Goal: Task Accomplishment & Management: Complete application form

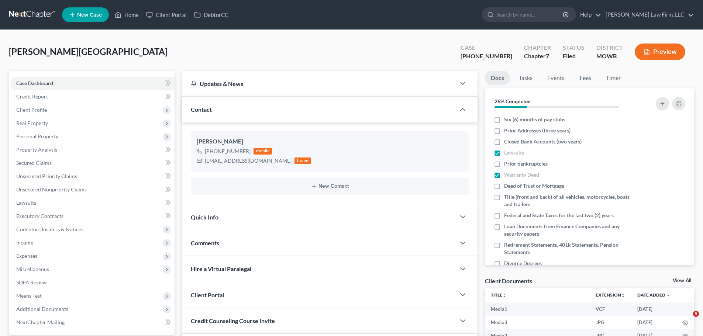
select select "0"
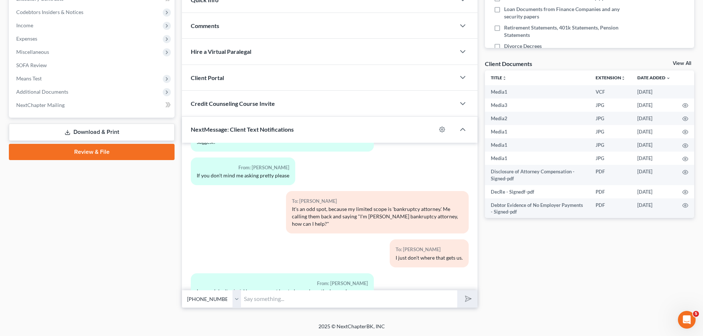
scroll to position [5702, 0]
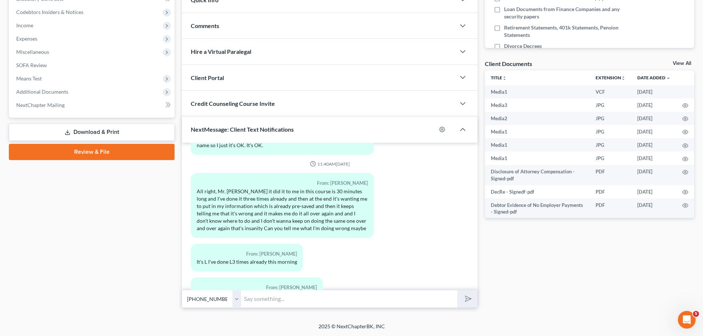
click at [564, 256] on div "Docs Tasks Events Fees Timer 26% Completed Nothing here yet! Six (6) months of …" at bounding box center [589, 81] width 217 height 455
click at [424, 244] on div "From: [PERSON_NAME] It's L I've done L3 times already this morning" at bounding box center [329, 261] width 285 height 34
drag, startPoint x: 591, startPoint y: 241, endPoint x: 388, endPoint y: 115, distance: 238.1
click at [584, 235] on div "Docs Tasks Events Fees Timer 26% Completed Nothing here yet! Six (6) months of …" at bounding box center [589, 81] width 217 height 455
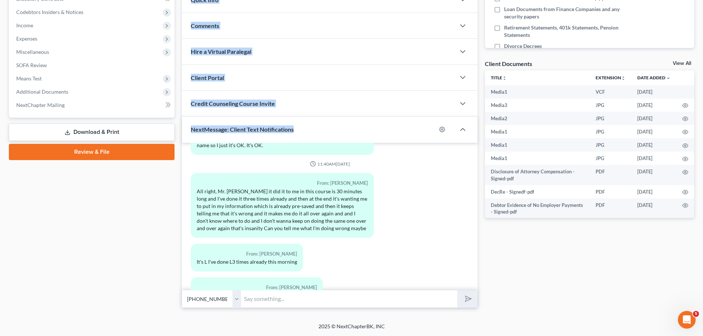
drag, startPoint x: 428, startPoint y: 117, endPoint x: 141, endPoint y: 184, distance: 294.2
click at [141, 184] on div "Petition Navigation Case Dashboard Payments Invoices Payments Payments Credit R…" at bounding box center [351, 81] width 692 height 455
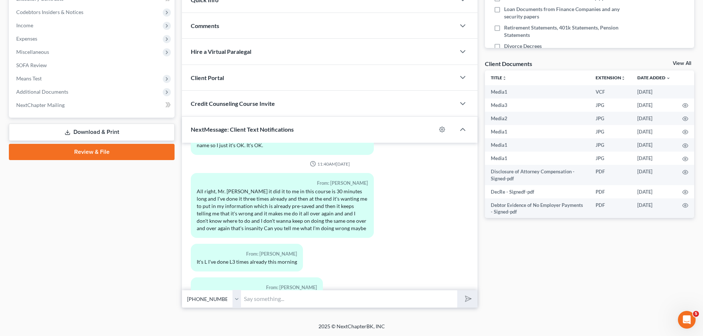
click at [301, 299] on input "text" at bounding box center [349, 299] width 216 height 18
paste input "[PHONE_NUMBER]"
type input "I'd probably recommend giving them a call: [PHONE_NUMBER]"
click at [457, 290] on button "submit" at bounding box center [467, 298] width 20 height 17
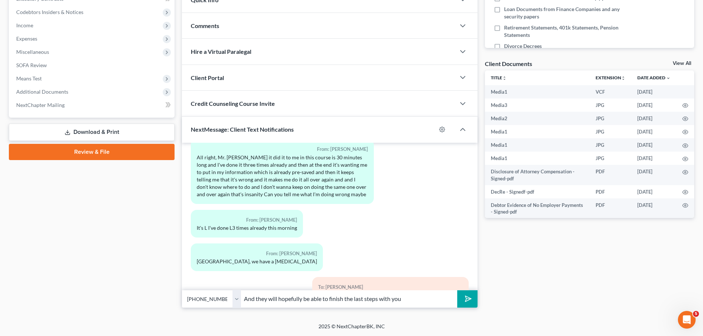
type input "And they will hopefully be able to finish the last steps with you"
click at [457, 290] on button "submit" at bounding box center [467, 298] width 20 height 17
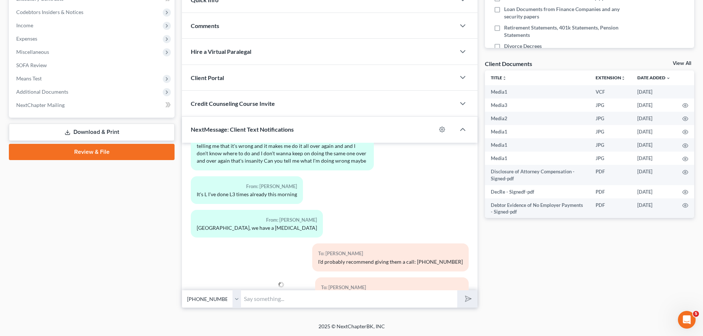
click at [331, 294] on input "text" at bounding box center [349, 299] width 216 height 18
paste input "7355473"
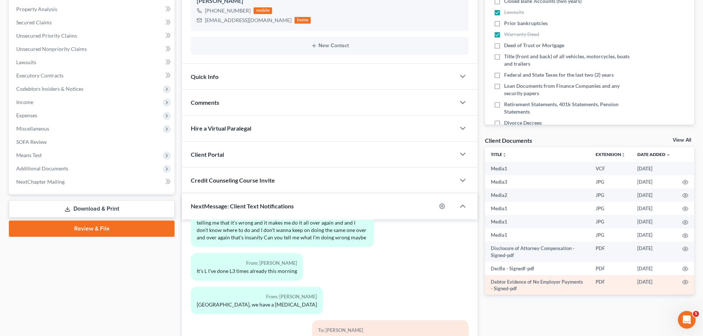
scroll to position [0, 0]
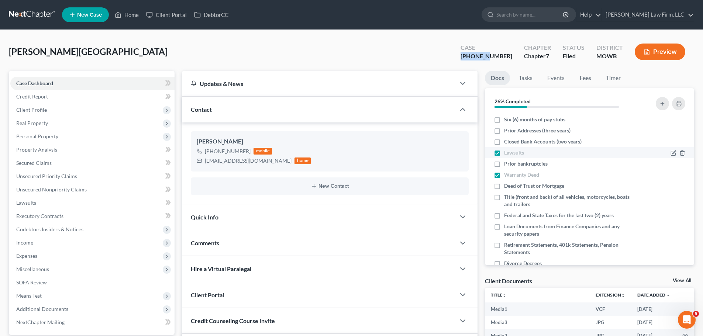
drag, startPoint x: 482, startPoint y: 54, endPoint x: 499, endPoint y: 149, distance: 96.3
click at [507, 56] on div "[PHONE_NUMBER]" at bounding box center [486, 56] width 52 height 8
copy div "25-40817"
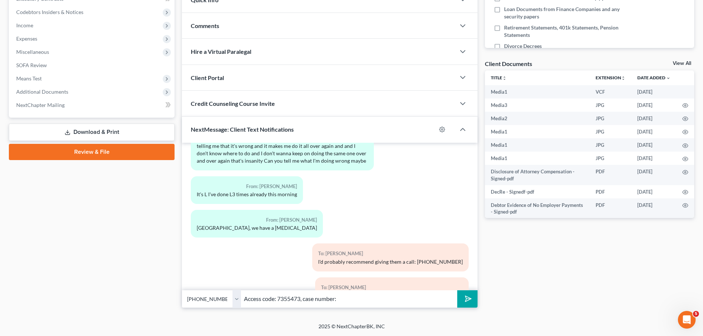
scroll to position [5803, 0]
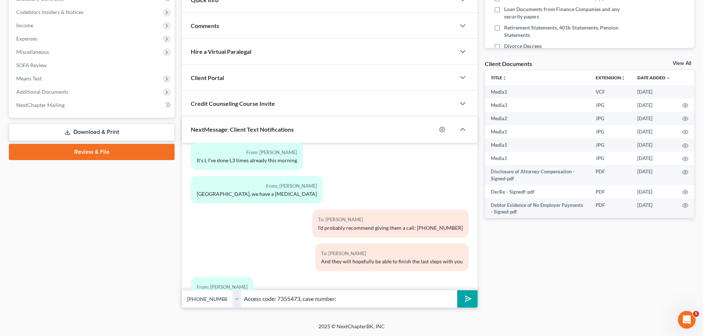
click at [418, 302] on input "Access code: 7355473, case number:" at bounding box center [349, 299] width 216 height 18
paste input "25-40817"
type input "Access code: 7355473, case number: 25-40817"
click at [470, 302] on icon "submit" at bounding box center [466, 298] width 7 height 7
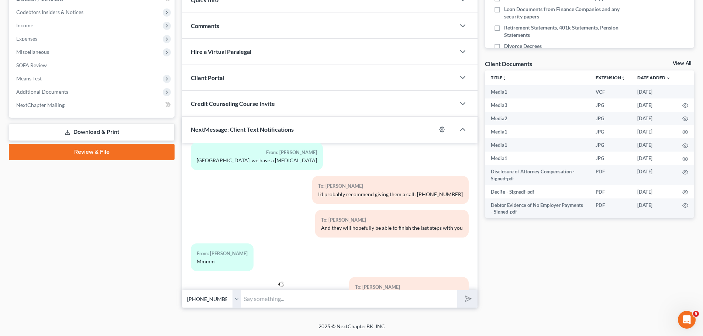
click at [387, 283] on div "09:03AM[DATE] Oops there was an error sending this message. Click Here to Retry…" at bounding box center [330, 217] width 296 height 148
click at [379, 298] on input "text" at bounding box center [349, 299] width 216 height 18
drag, startPoint x: 379, startPoint y: 298, endPoint x: 318, endPoint y: 303, distance: 60.7
click at [320, 304] on input "text" at bounding box center [349, 299] width 216 height 18
click at [318, 303] on input "text" at bounding box center [349, 299] width 216 height 18
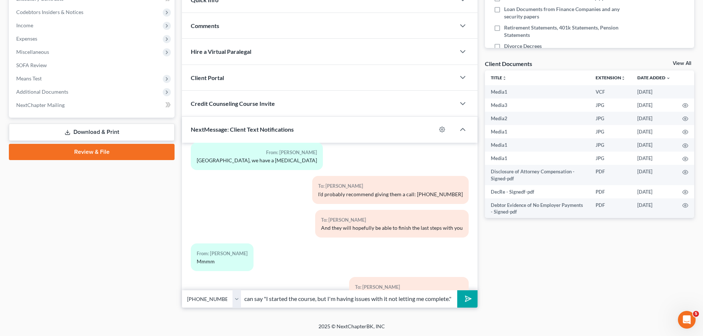
scroll to position [0, 26]
type input "And you can say "I started the course, but I'm having issues with it not lettin…"
click at [457, 290] on button "submit" at bounding box center [467, 298] width 20 height 17
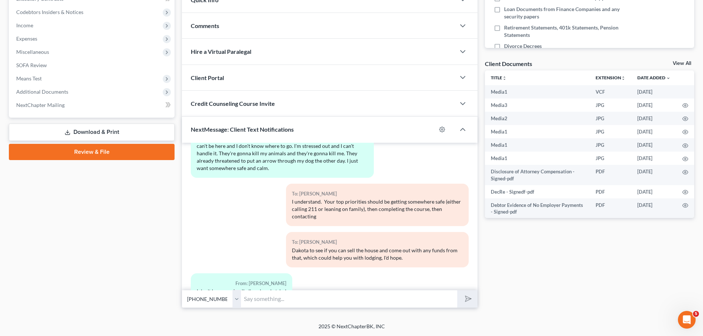
scroll to position [0, 0]
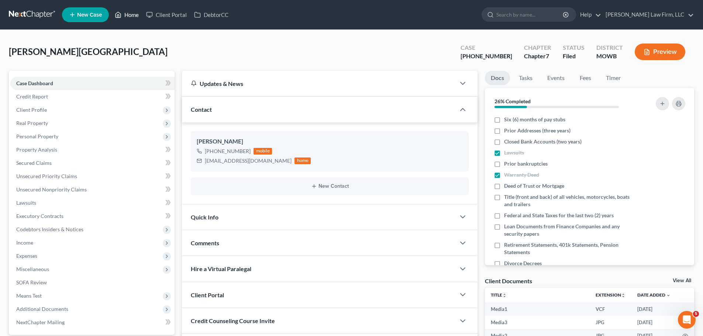
click at [127, 11] on link "Home" at bounding box center [126, 14] width 31 height 13
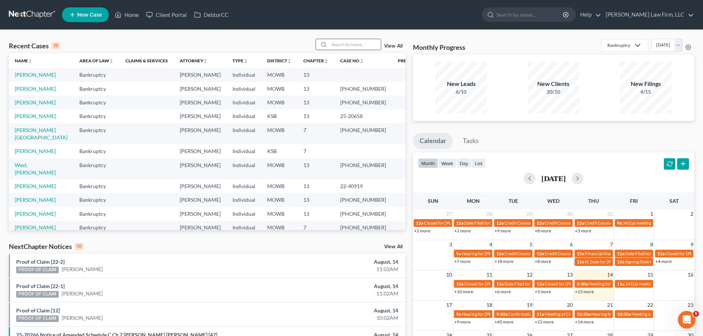
click at [349, 47] on input "search" at bounding box center [355, 44] width 52 height 11
type input "[PERSON_NAME]"
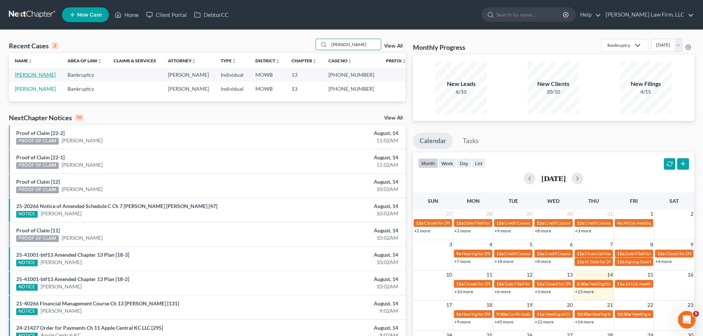
click at [35, 75] on link "[PERSON_NAME]" at bounding box center [35, 75] width 41 height 6
select select "3"
select select "1"
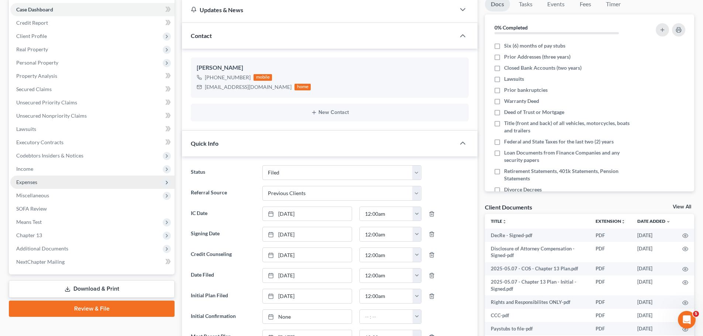
scroll to position [5177, 0]
click at [52, 183] on span "Expenses" at bounding box center [92, 182] width 164 height 13
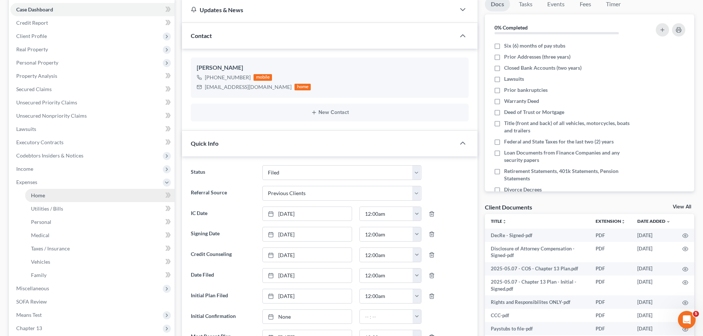
click at [57, 199] on link "Home" at bounding box center [99, 195] width 149 height 13
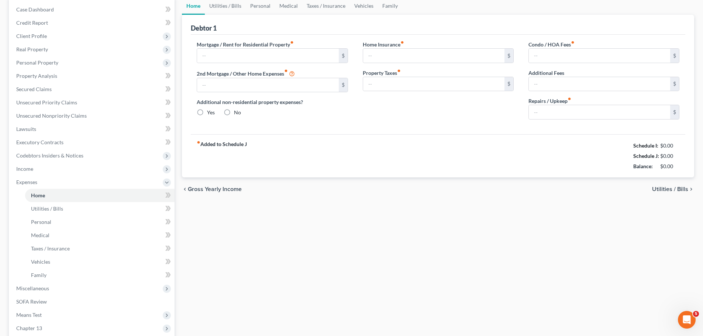
type input "950.00"
type input "0.00"
radio input "true"
type input "40.00"
type input "0.00"
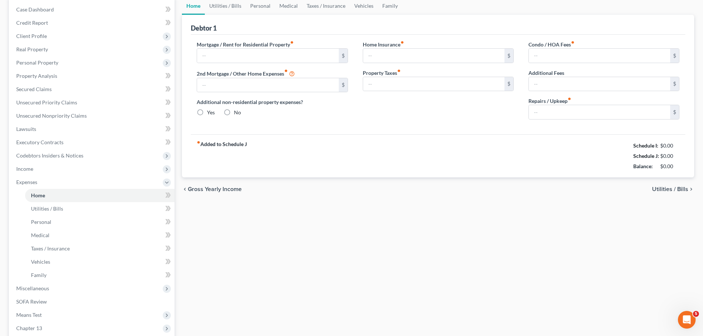
type input "0.00"
